Goal: Task Accomplishment & Management: Manage account settings

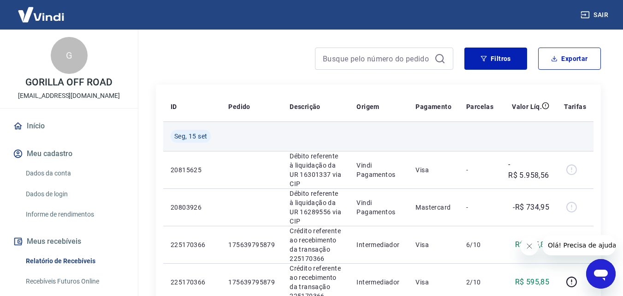
scroll to position [106, 0]
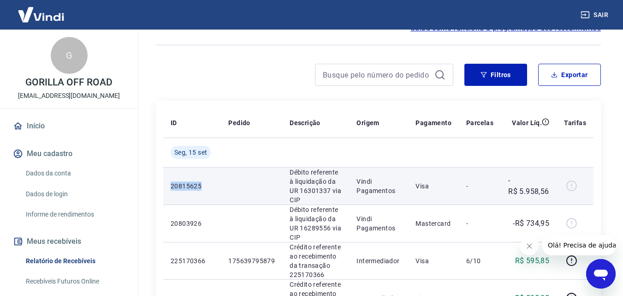
drag, startPoint x: 170, startPoint y: 183, endPoint x: 205, endPoint y: 183, distance: 34.6
click at [208, 183] on td "20815625" at bounding box center [192, 185] width 58 height 37
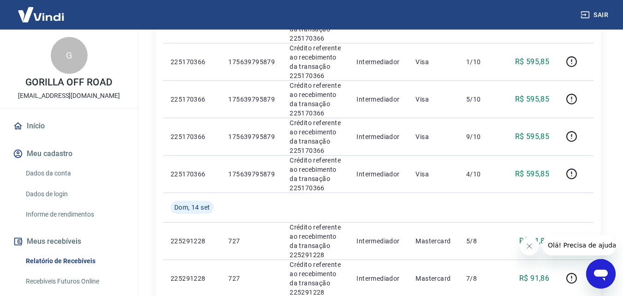
scroll to position [521, 0]
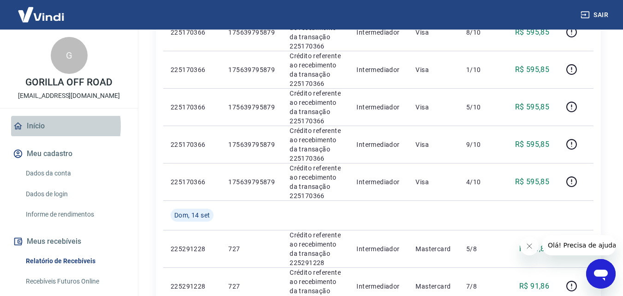
click at [35, 125] on link "Início" at bounding box center [69, 126] width 116 height 20
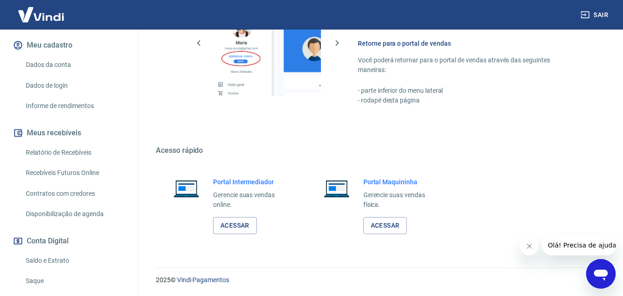
scroll to position [138, 0]
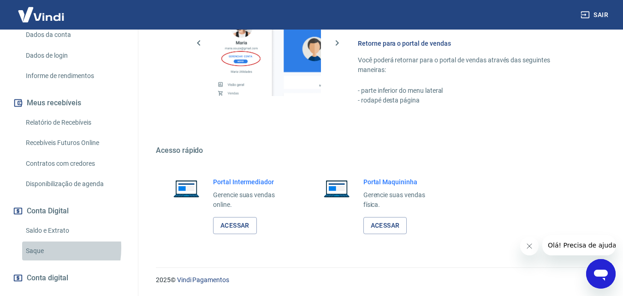
click at [33, 248] on link "Saque" at bounding box center [74, 250] width 105 height 19
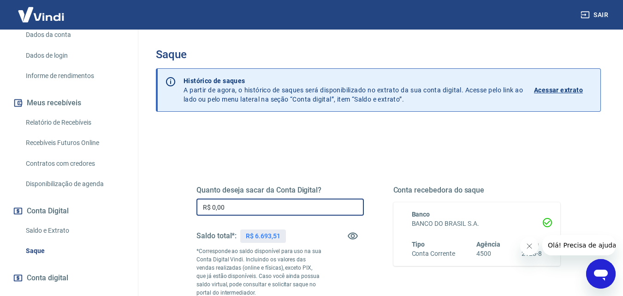
drag, startPoint x: 213, startPoint y: 208, endPoint x: 256, endPoint y: 213, distance: 43.6
click at [256, 213] on input "R$ 0,00" at bounding box center [279, 206] width 167 height 17
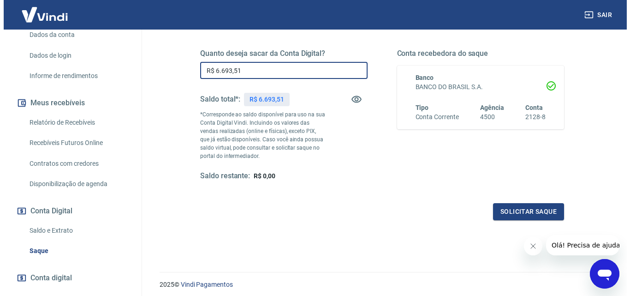
scroll to position [138, 0]
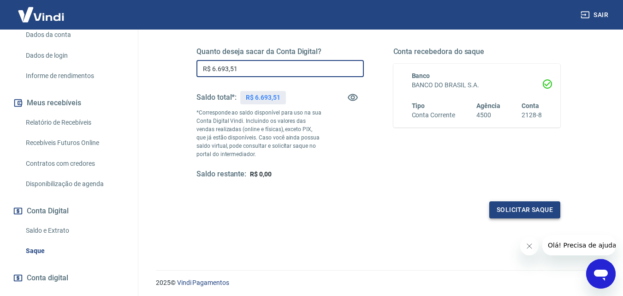
type input "R$ 6.693,51"
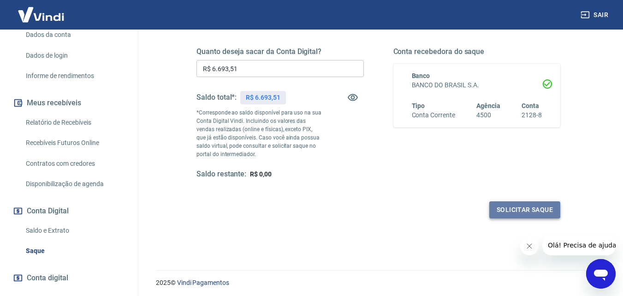
click at [518, 206] on button "Solicitar saque" at bounding box center [524, 209] width 71 height 17
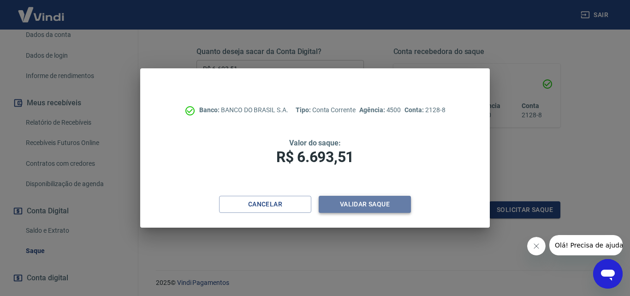
click at [366, 201] on button "Validar saque" at bounding box center [365, 204] width 92 height 17
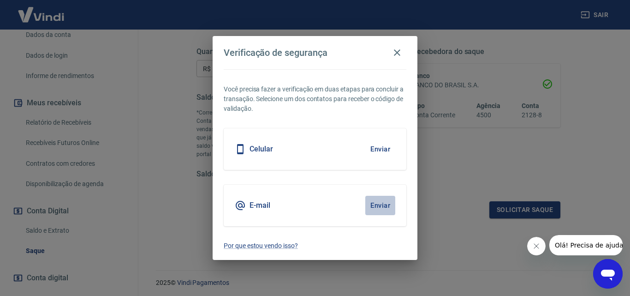
click at [372, 204] on button "Enviar" at bounding box center [380, 205] width 30 height 19
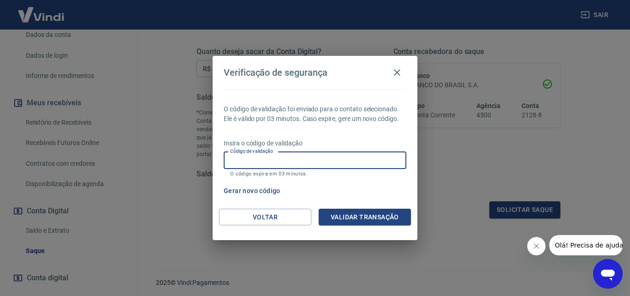
paste input "714394"
type input "714394"
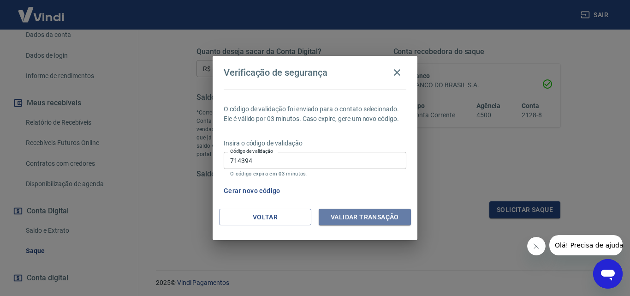
click at [370, 216] on button "Validar transação" at bounding box center [365, 216] width 92 height 17
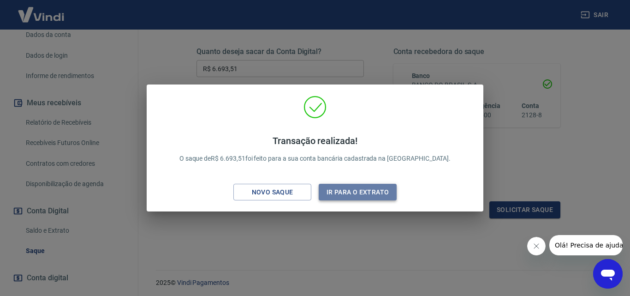
click at [350, 188] on button "Ir para o extrato" at bounding box center [358, 192] width 78 height 17
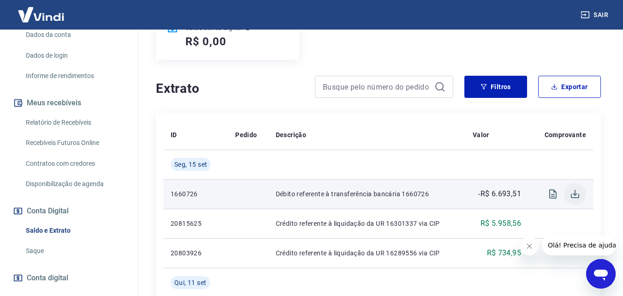
scroll to position [138, 0]
click at [575, 195] on icon "Download" at bounding box center [574, 193] width 11 height 11
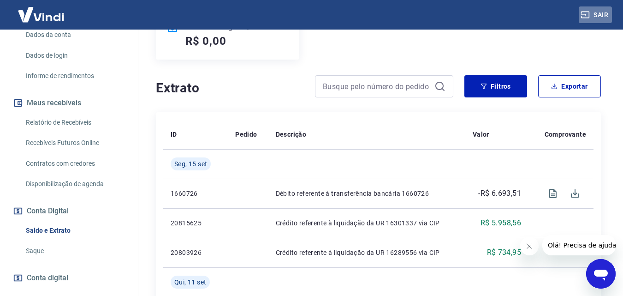
click at [596, 14] on button "Sair" at bounding box center [595, 14] width 33 height 17
